Goal: Complete application form

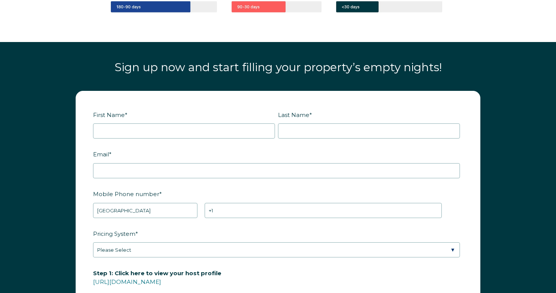
scroll to position [966, 0]
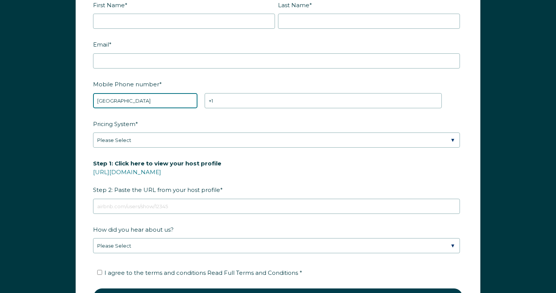
click at [176, 107] on select "* Afghanistan (‫افغانستان‬‎) Albania (Shqipëri) Algeria (‫الجزائر‬‎) American S…" at bounding box center [145, 100] width 104 height 15
click at [151, 105] on select "* Afghanistan (‫افغانستان‬‎) Albania (Shqipëri) Algeria (‫الجزائر‬‎) American S…" at bounding box center [145, 100] width 104 height 15
select select "UZ"
click at [93, 93] on select "* Afghanistan (‫افغانستان‬‎) Albania (Shqipëri) Algeria (‫الجزائر‬‎) American S…" at bounding box center [145, 100] width 104 height 15
type input "+998"
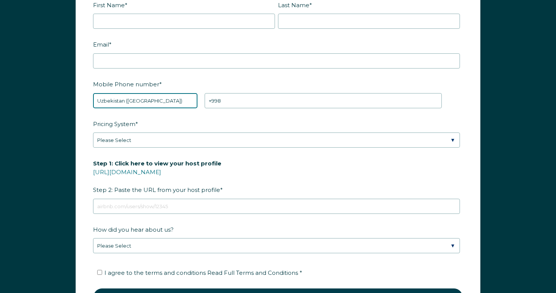
click at [144, 101] on select "* [GEOGRAPHIC_DATA] (‫[GEOGRAPHIC_DATA]‬‎) [GEOGRAPHIC_DATA] ([GEOGRAPHIC_DATA]…" at bounding box center [145, 100] width 104 height 15
select select "MX"
click at [93, 93] on select "* [GEOGRAPHIC_DATA] (‫[GEOGRAPHIC_DATA]‬‎) [GEOGRAPHIC_DATA] ([GEOGRAPHIC_DATA]…" at bounding box center [145, 100] width 104 height 15
type input "+52"
click at [254, 117] on label "Pricing System *" at bounding box center [278, 123] width 370 height 13
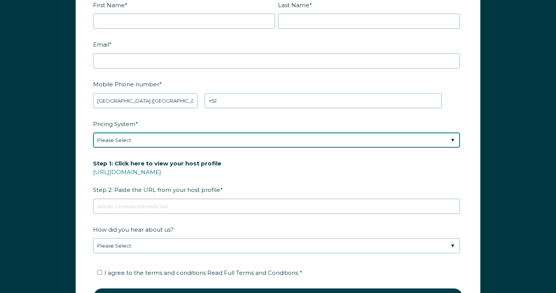
click at [254, 132] on select "Please Select Manual Airbnb Smart Pricing PriceLabs Wheelhouse Beyond Pricing 3…" at bounding box center [276, 139] width 367 height 15
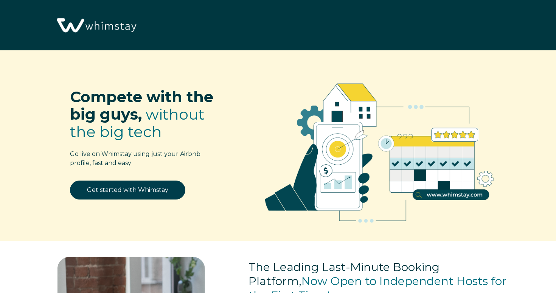
select select "US"
click at [117, 26] on img at bounding box center [96, 26] width 86 height 44
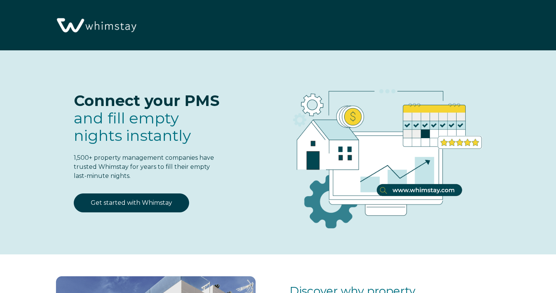
select select "US"
select select "Standard"
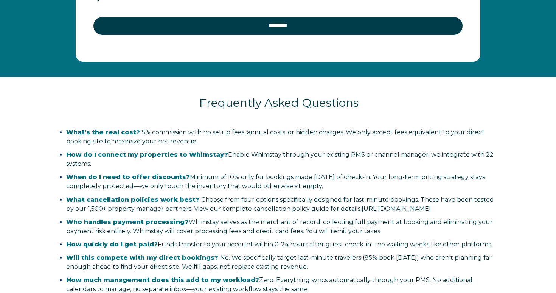
scroll to position [1701, 0]
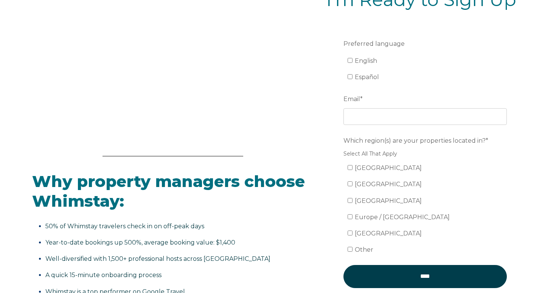
scroll to position [126, 0]
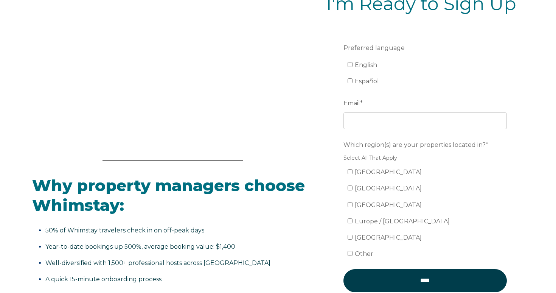
click at [368, 190] on span "Mexico" at bounding box center [388, 188] width 67 height 7
click at [353, 190] on input "Mexico" at bounding box center [350, 187] width 5 height 5
checkbox input "true"
click at [381, 113] on input "Email *" at bounding box center [425, 120] width 163 height 17
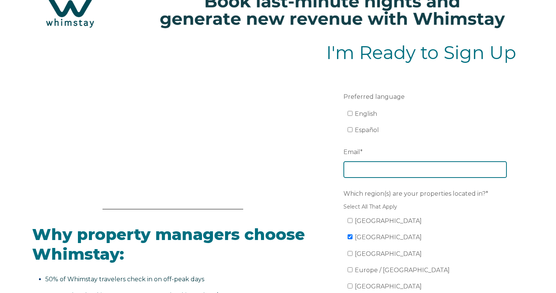
scroll to position [72, 0]
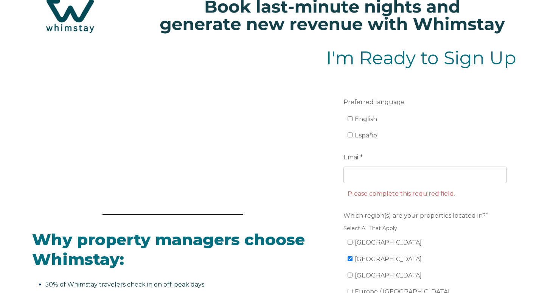
click at [364, 121] on span "English" at bounding box center [366, 118] width 22 height 7
click at [353, 121] on input "English" at bounding box center [350, 118] width 5 height 5
checkbox input "true"
click at [364, 133] on span "Español" at bounding box center [367, 135] width 24 height 7
click at [353, 133] on input "Español" at bounding box center [350, 134] width 5 height 5
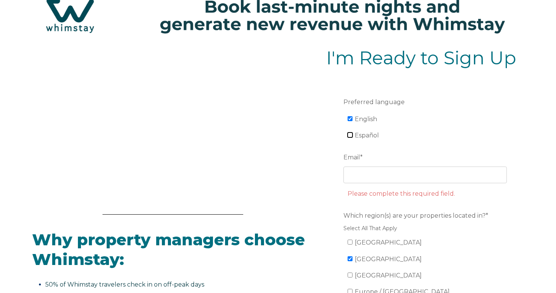
checkbox input "true"
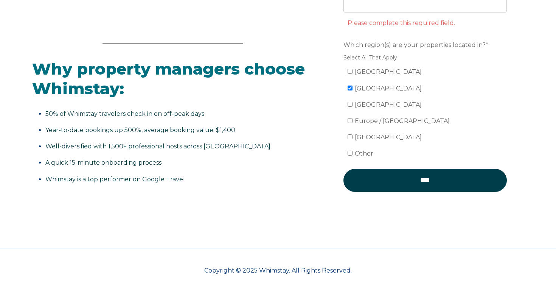
scroll to position [221, 0]
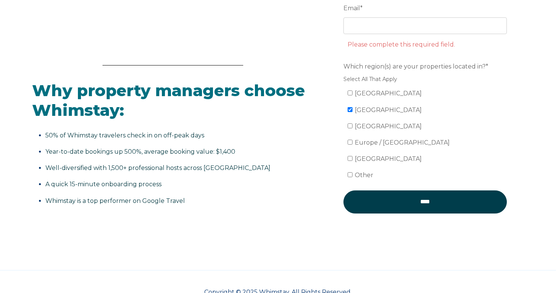
click at [364, 90] on span "[GEOGRAPHIC_DATA]" at bounding box center [388, 93] width 67 height 7
click at [353, 90] on input "[GEOGRAPHIC_DATA]" at bounding box center [350, 92] width 5 height 5
checkbox input "true"
click at [364, 111] on span "Mexico" at bounding box center [388, 109] width 67 height 7
click at [353, 111] on input "Mexico" at bounding box center [350, 109] width 5 height 5
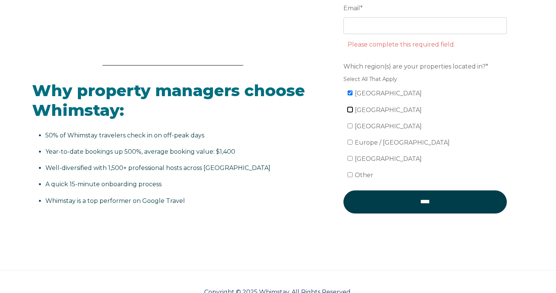
checkbox input "false"
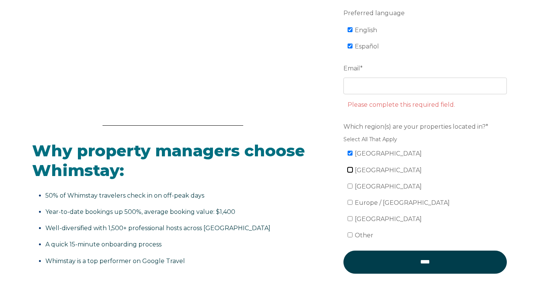
scroll to position [136, 0]
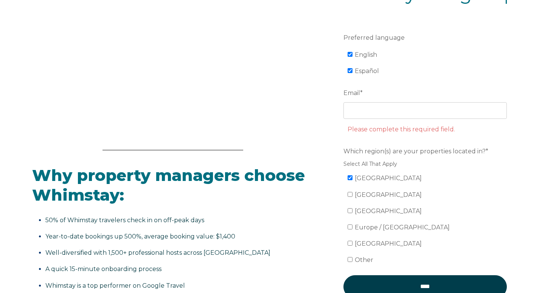
click at [367, 68] on span "Español" at bounding box center [367, 70] width 24 height 7
click at [353, 68] on input "Español" at bounding box center [350, 70] width 5 height 5
checkbox input "false"
click at [359, 53] on span "English" at bounding box center [366, 54] width 22 height 7
click at [353, 53] on input "English" at bounding box center [350, 54] width 5 height 5
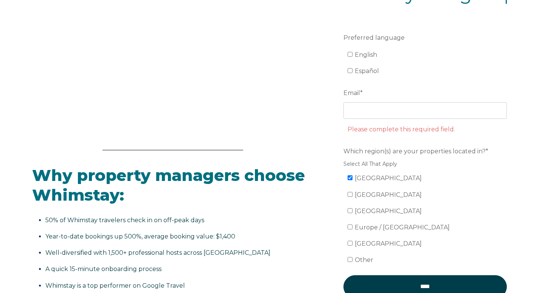
click at [361, 57] on span "English" at bounding box center [366, 54] width 22 height 7
click at [353, 57] on input "English" at bounding box center [350, 54] width 5 height 5
checkbox input "true"
click at [376, 110] on input "Email *" at bounding box center [425, 110] width 163 height 17
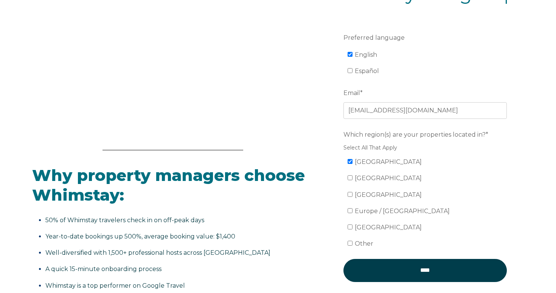
click at [473, 54] on li "English" at bounding box center [429, 55] width 163 height 12
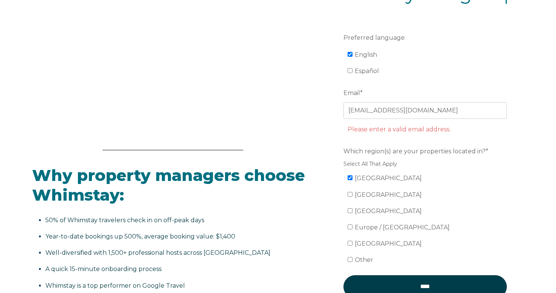
scroll to position [235, 0]
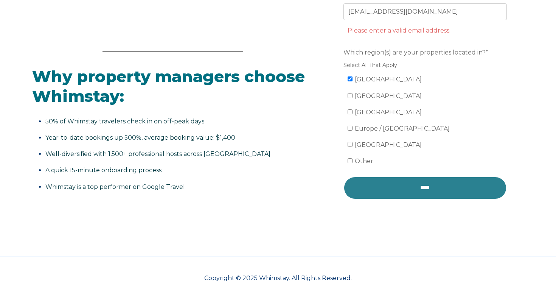
click at [423, 187] on input "****" at bounding box center [425, 187] width 163 height 23
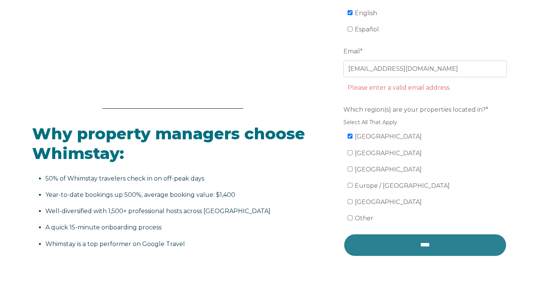
scroll to position [171, 0]
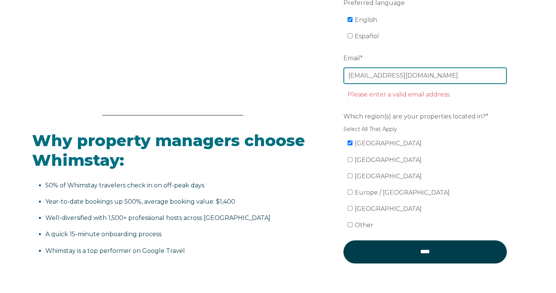
drag, startPoint x: 399, startPoint y: 82, endPoint x: 316, endPoint y: 81, distance: 82.9
click at [316, 81] on div "Why property managers choose Whimstay: 50% of Whimstay travelers check in on of…" at bounding box center [278, 118] width 492 height 342
type input "test"
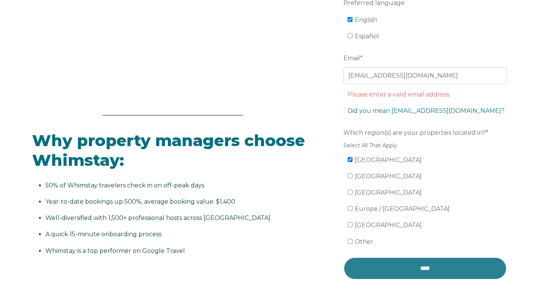
click at [429, 263] on input "****" at bounding box center [425, 268] width 163 height 23
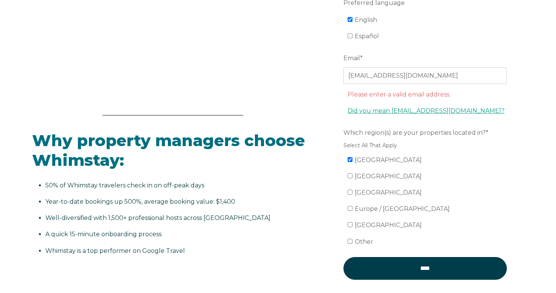
click at [420, 110] on link "Did you mean testpmc@ymail.com?" at bounding box center [426, 110] width 157 height 7
type input "[EMAIL_ADDRESS][DOMAIN_NAME]"
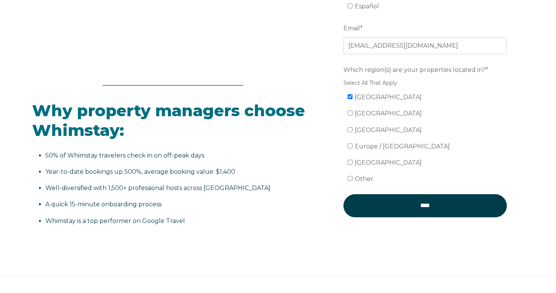
scroll to position [228, 0]
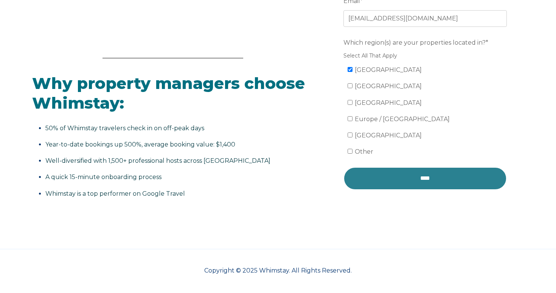
click at [432, 179] on input "****" at bounding box center [425, 178] width 163 height 23
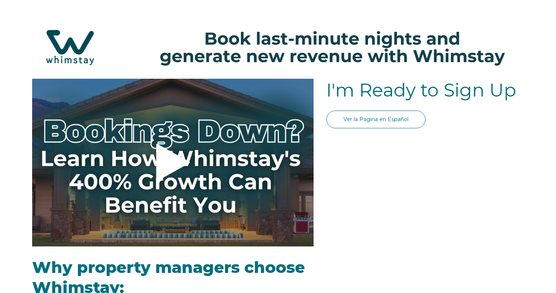
select select "US"
select select "Standard"
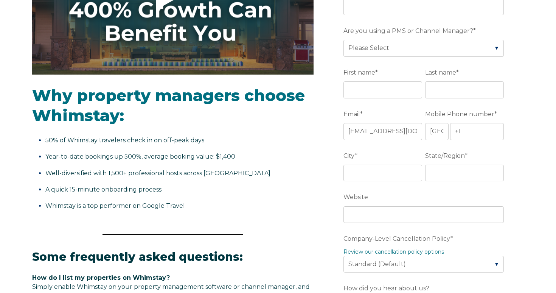
scroll to position [173, 0]
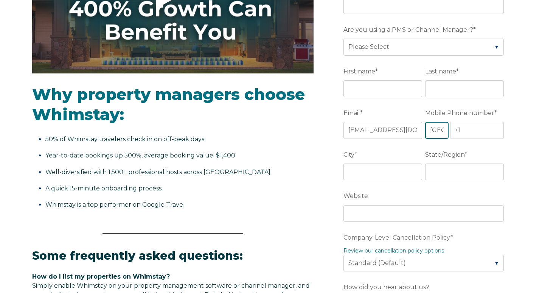
click at [440, 129] on select "* [GEOGRAPHIC_DATA] (‫[GEOGRAPHIC_DATA]‬‎) [GEOGRAPHIC_DATA] ([GEOGRAPHIC_DATA]…" at bounding box center [436, 130] width 23 height 17
click at [436, 132] on select "* [GEOGRAPHIC_DATA] (‫[GEOGRAPHIC_DATA]‬‎) [GEOGRAPHIC_DATA] ([GEOGRAPHIC_DATA]…" at bounding box center [436, 130] width 23 height 17
click at [469, 131] on input "+1" at bounding box center [477, 130] width 54 height 17
drag, startPoint x: 471, startPoint y: 131, endPoint x: 436, endPoint y: 131, distance: 35.6
click at [436, 131] on div "* [GEOGRAPHIC_DATA] (‫[GEOGRAPHIC_DATA]‬‎) [GEOGRAPHIC_DATA] ([GEOGRAPHIC_DATA]…" at bounding box center [464, 130] width 79 height 17
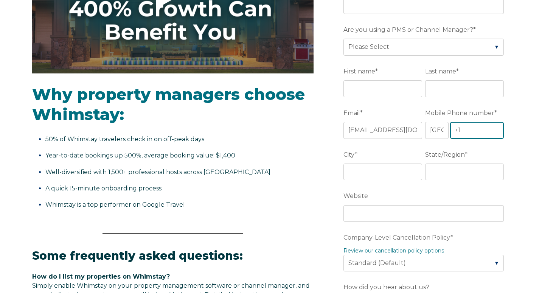
type input "+1"
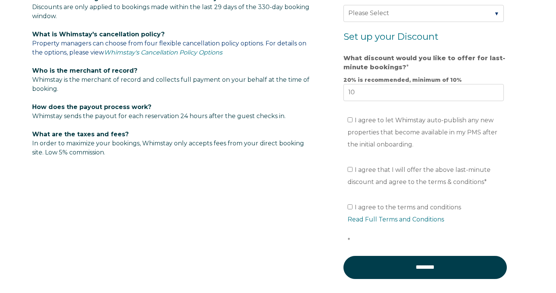
scroll to position [584, 0]
